Goal: Task Accomplishment & Management: Complete application form

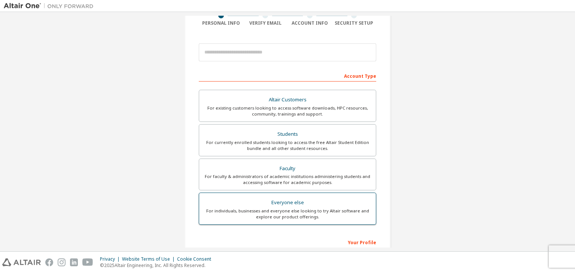
scroll to position [75, 0]
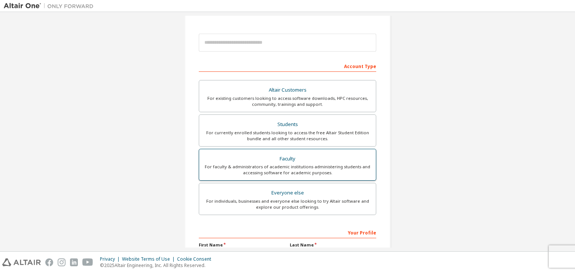
click at [270, 156] on div "Faculty" at bounding box center [287, 159] width 168 height 10
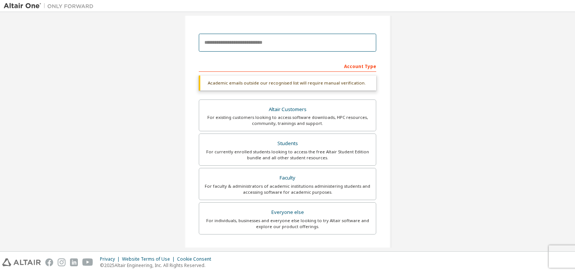
click at [255, 44] on input "email" at bounding box center [287, 43] width 177 height 18
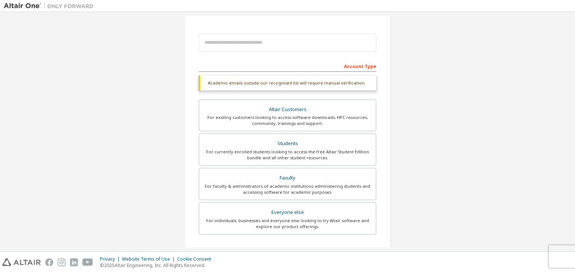
click at [290, 83] on div "Academic emails outside our recognised list will require manual verification." at bounding box center [287, 83] width 177 height 15
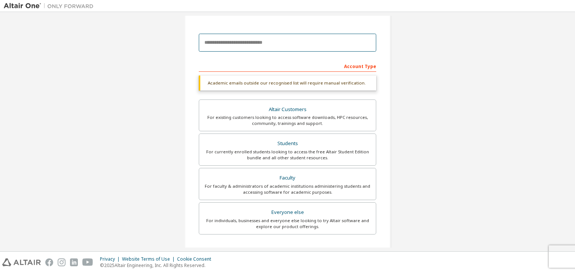
click at [283, 46] on input "email" at bounding box center [287, 43] width 177 height 18
paste input "**********"
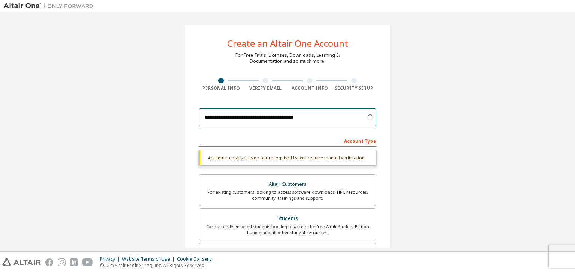
type input "**********"
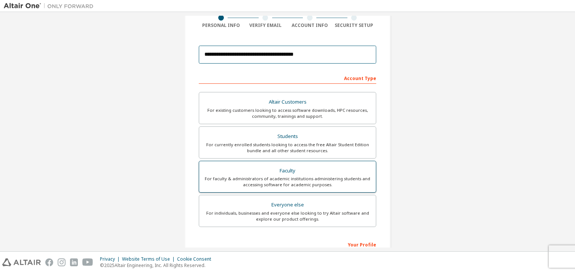
scroll to position [75, 0]
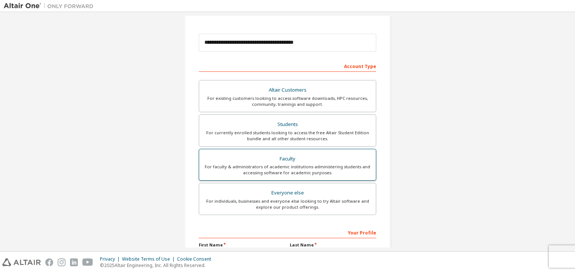
click at [304, 161] on div "Faculty" at bounding box center [287, 159] width 168 height 10
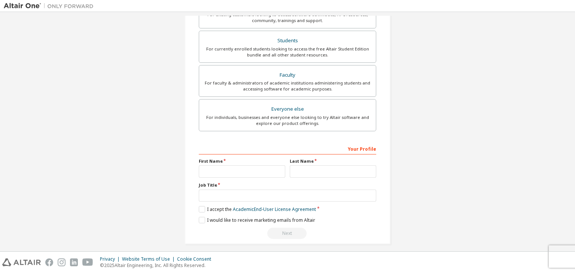
scroll to position [163, 0]
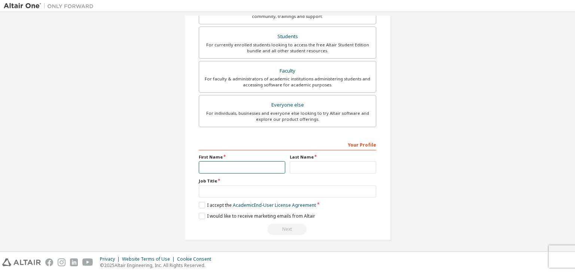
click at [233, 161] on input "text" at bounding box center [242, 167] width 86 height 12
type input "*"
type input "**********"
click at [305, 162] on input "text" at bounding box center [333, 167] width 86 height 12
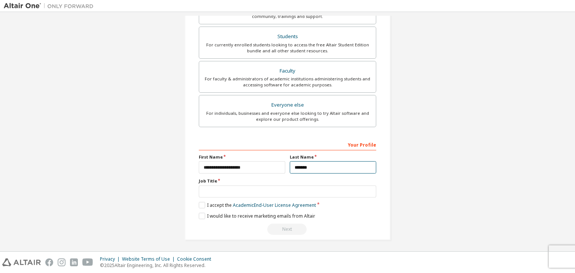
type input "*******"
click at [206, 192] on input "text" at bounding box center [287, 192] width 177 height 12
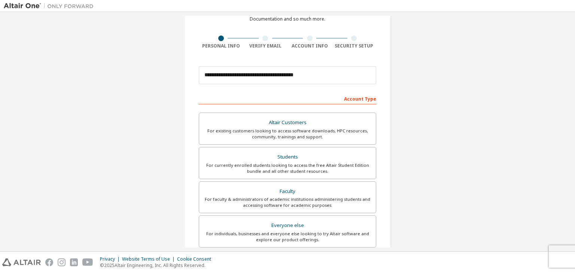
scroll to position [13, 0]
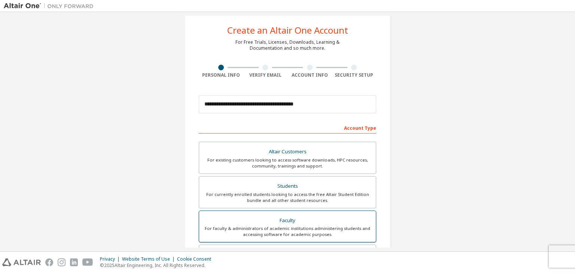
type input "**********"
click at [329, 232] on div "For faculty & administrators of academic institutions administering students an…" at bounding box center [287, 232] width 168 height 12
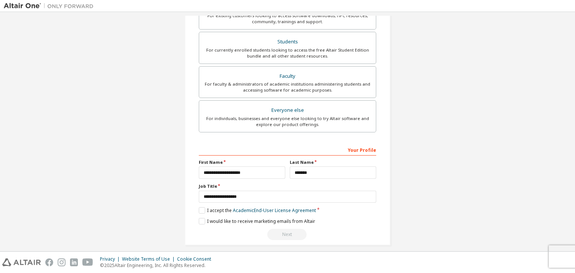
scroll to position [163, 0]
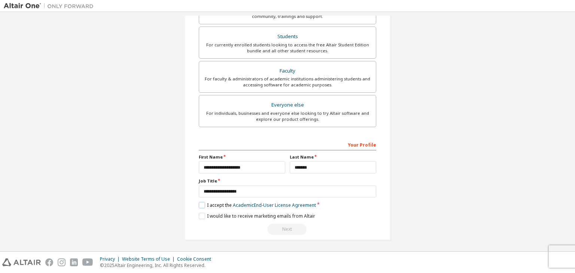
click at [200, 202] on label "I accept the Academic End-User License Agreement" at bounding box center [257, 205] width 117 height 6
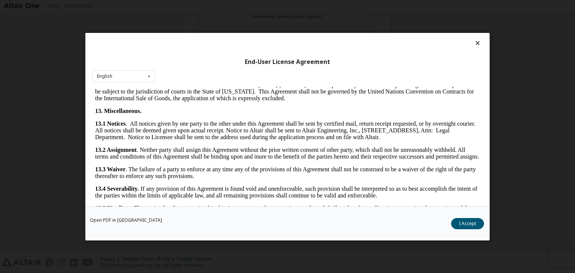
scroll to position [1197, 0]
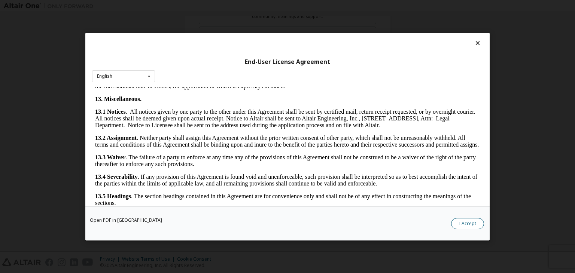
click at [456, 221] on button "I Accept" at bounding box center [467, 223] width 33 height 11
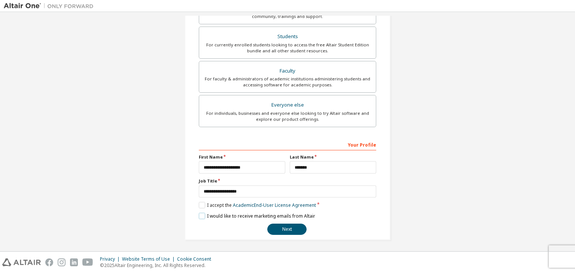
click at [253, 214] on label "I would like to receive marketing emails from Altair" at bounding box center [257, 216] width 116 height 6
click at [280, 213] on label "I would like to receive marketing emails from Altair" at bounding box center [257, 216] width 116 height 6
click at [281, 226] on button "Next" at bounding box center [286, 229] width 39 height 11
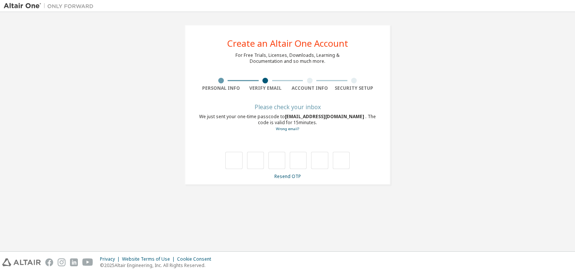
scroll to position [0, 0]
type input "*"
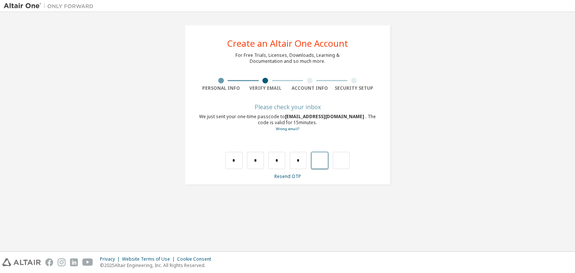
type input "*"
